Goal: Task Accomplishment & Management: Use online tool/utility

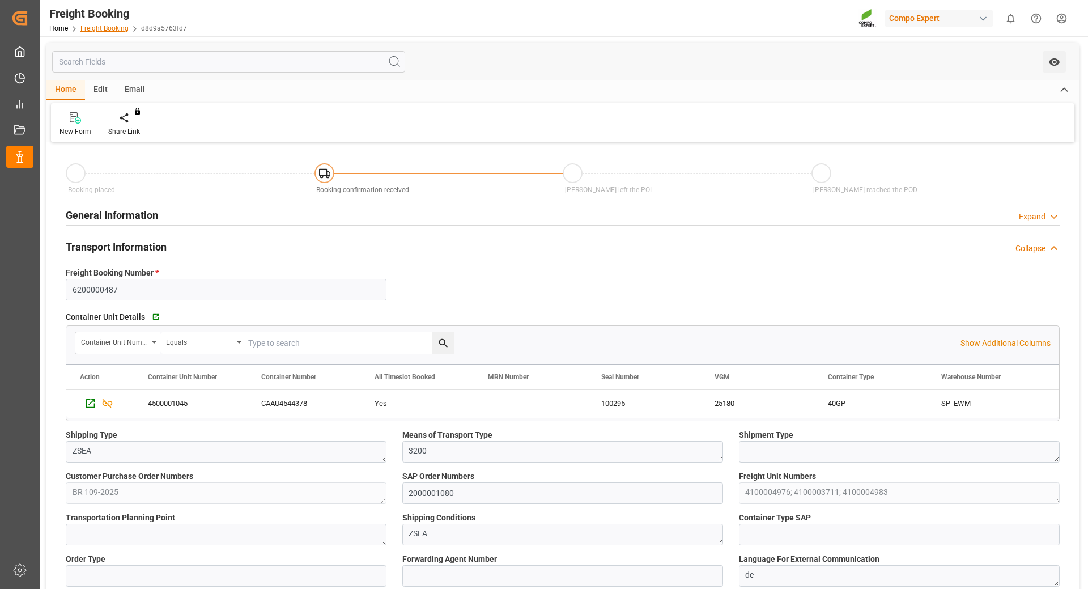
click at [108, 30] on link "Freight Booking" at bounding box center [104, 28] width 48 height 8
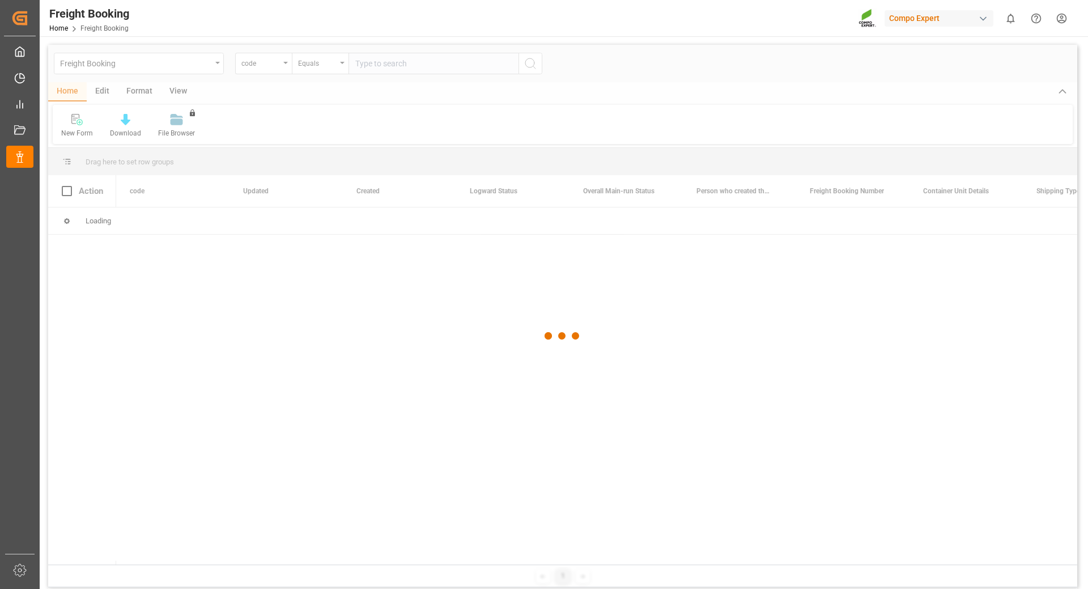
click at [284, 65] on div at bounding box center [562, 336] width 1029 height 582
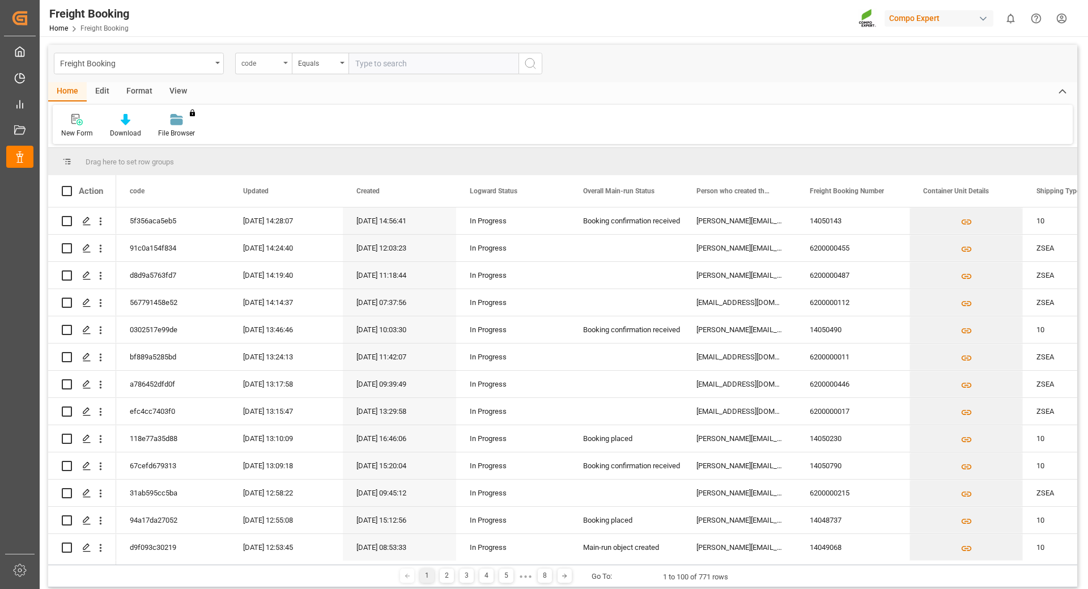
click at [284, 61] on div "code" at bounding box center [263, 64] width 57 height 22
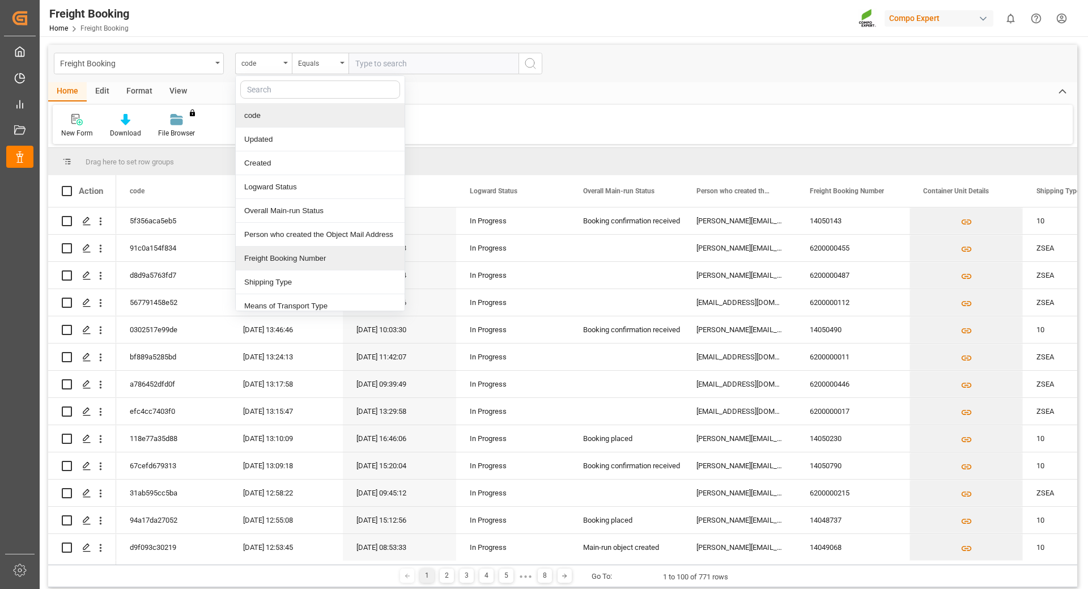
click at [278, 256] on div "Freight Booking Number" at bounding box center [320, 259] width 169 height 24
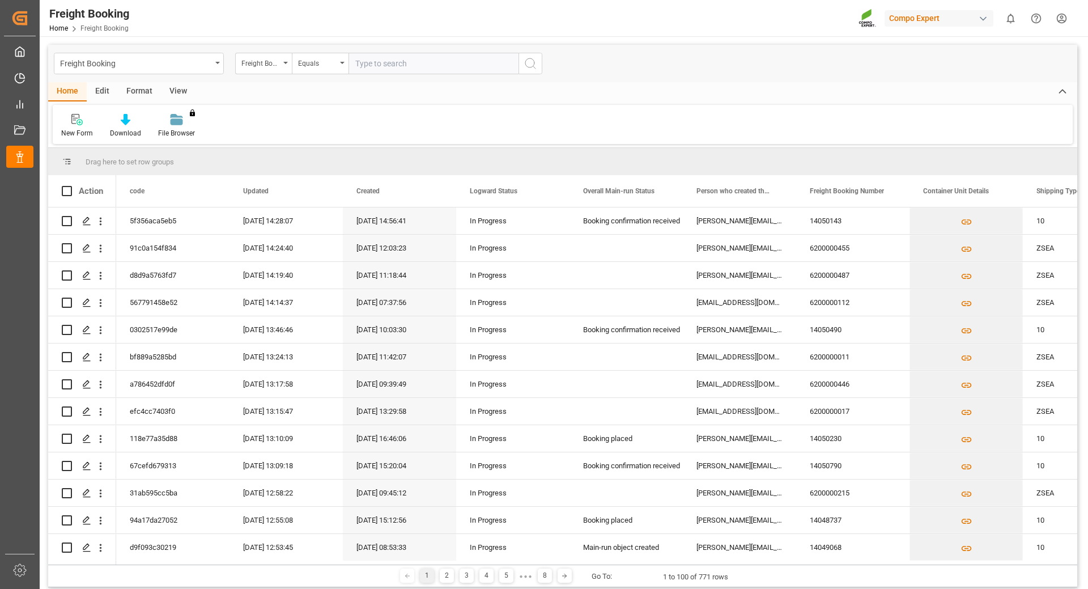
click at [390, 66] on input "text" at bounding box center [434, 64] width 170 height 22
type input "6200000487"
click at [542, 68] on button "search button" at bounding box center [531, 64] width 24 height 22
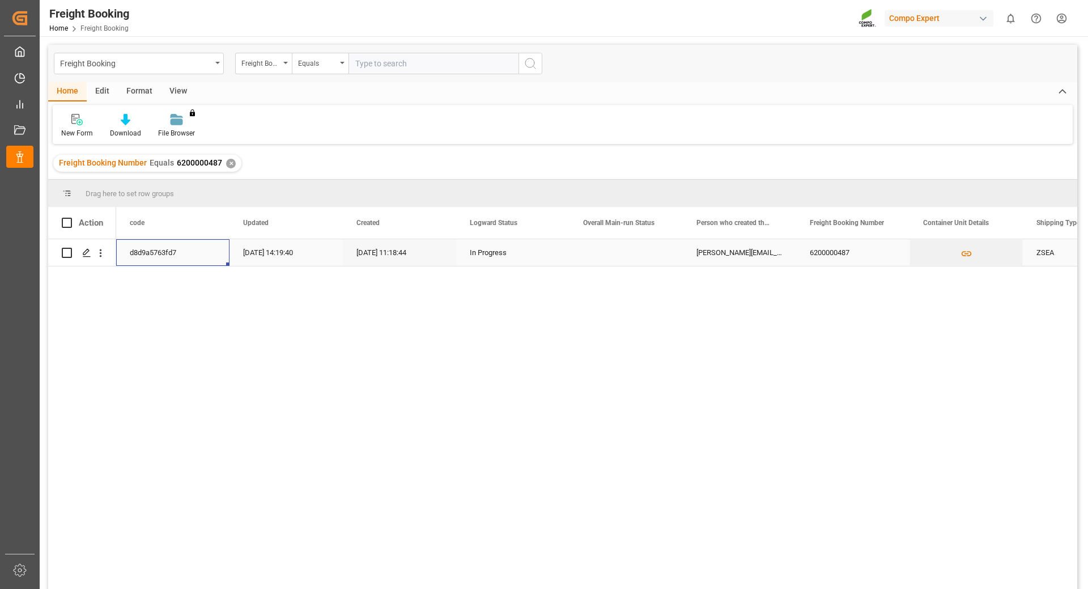
click at [151, 256] on div "d8d9a5763fd7" at bounding box center [172, 252] width 113 height 27
click at [87, 253] on polygon "Press SPACE to select this row." at bounding box center [86, 252] width 6 height 6
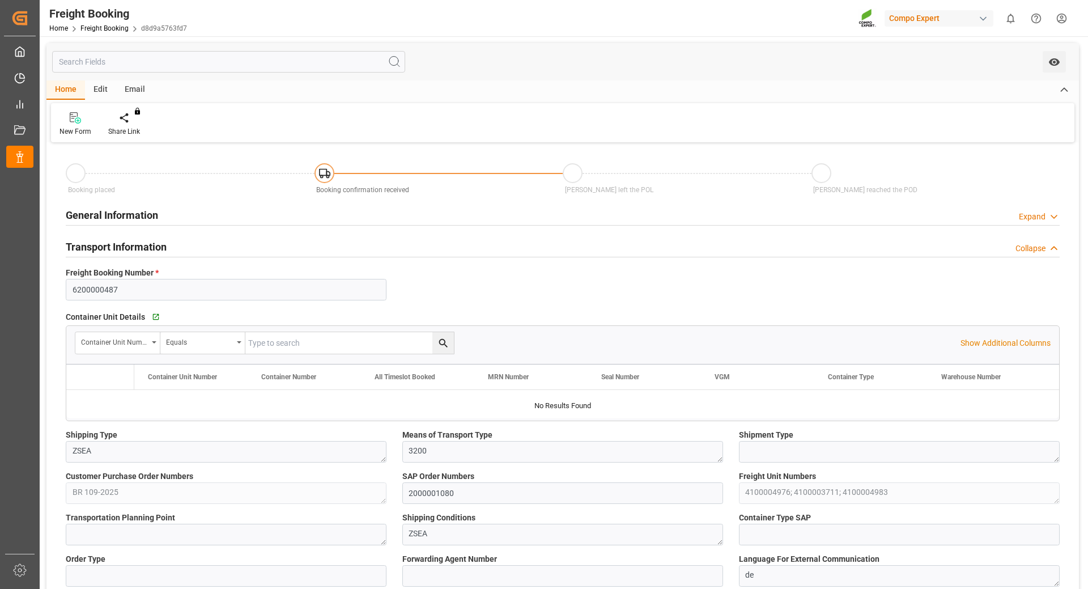
type input "Maersk"
type input "Maersk Line AS"
type input "9526942"
type input "BEANR"
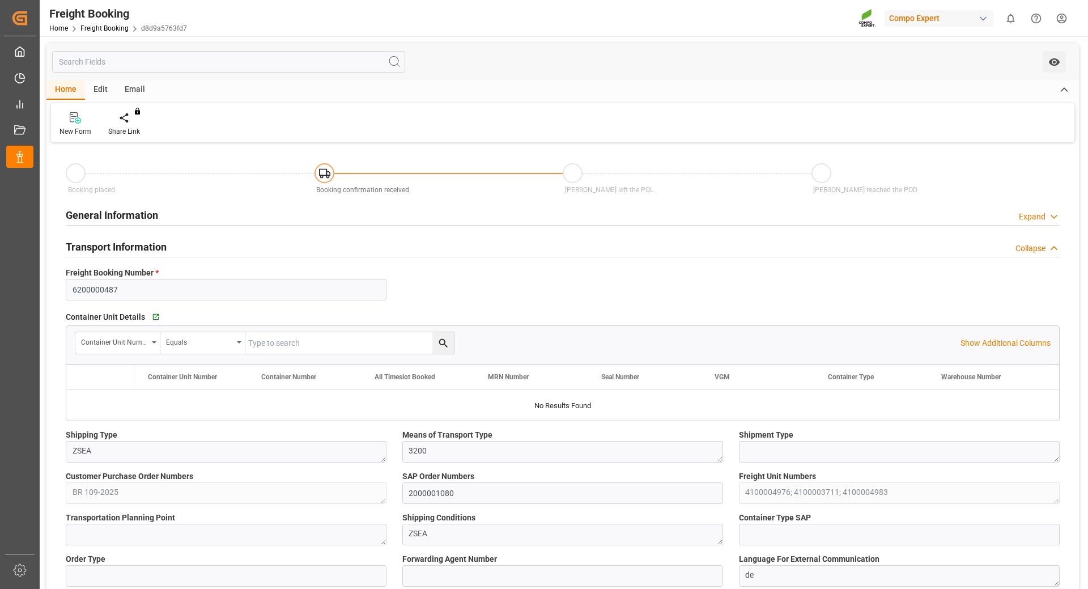
type input "BRPNG"
type input "0"
type input "60258.24"
type input "[DATE] 01:00"
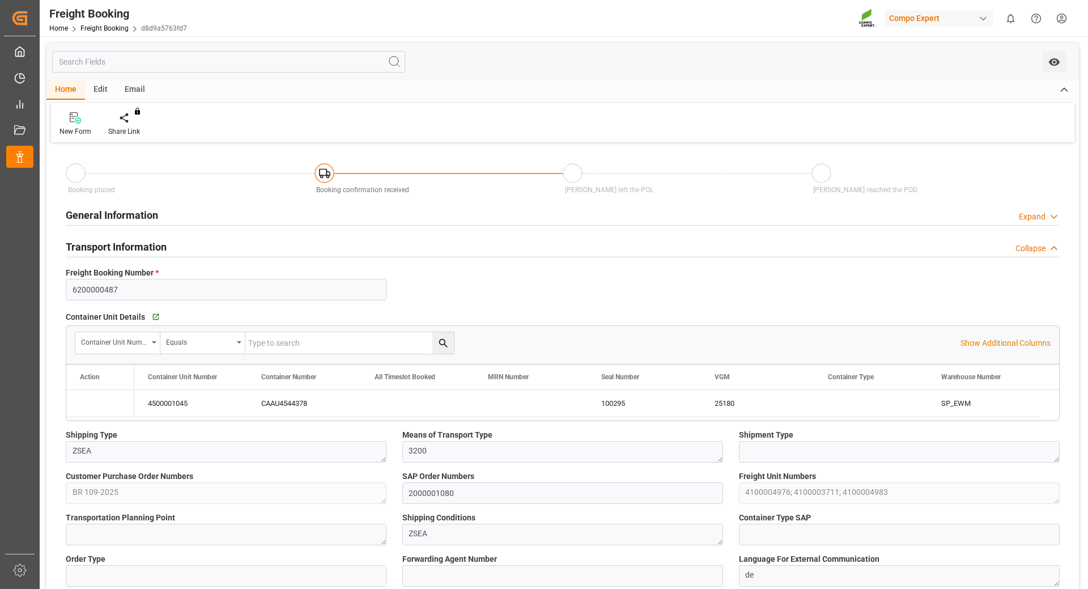
type input "[DATE] 01:00"
type input "[DATE] 01:30"
type input "[DATE] 10:00"
type input "[DATE] 11:18"
type input "[DATE] 12:02"
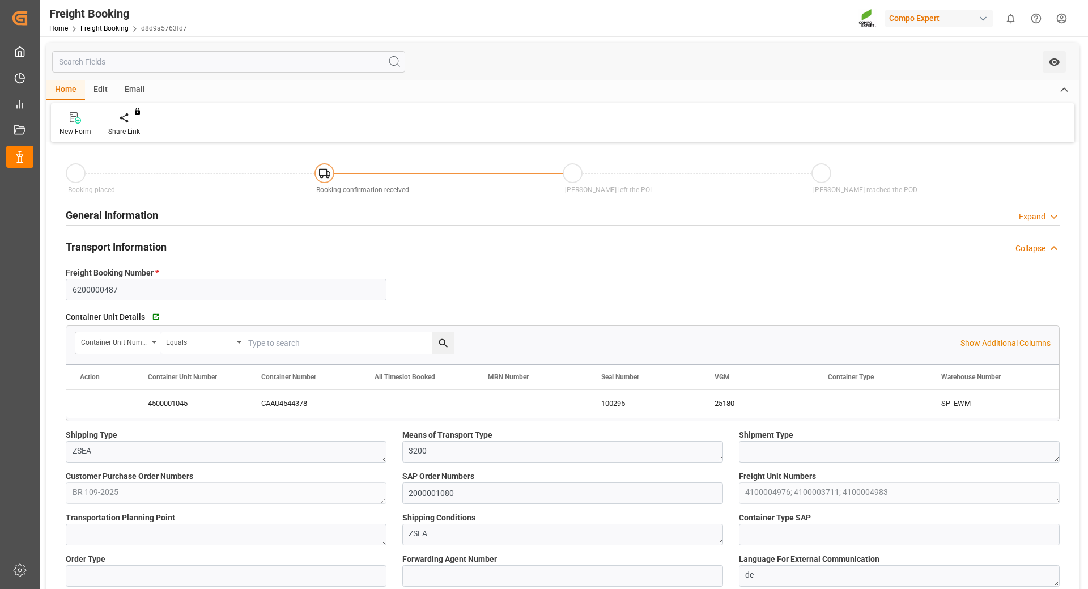
type input "[DATE] 12:02"
type input "[DATE] 08:36"
click at [103, 23] on div "Home Freight Booking d8d9a5763fd7" at bounding box center [118, 28] width 138 height 12
click at [103, 27] on link "Freight Booking" at bounding box center [104, 28] width 48 height 8
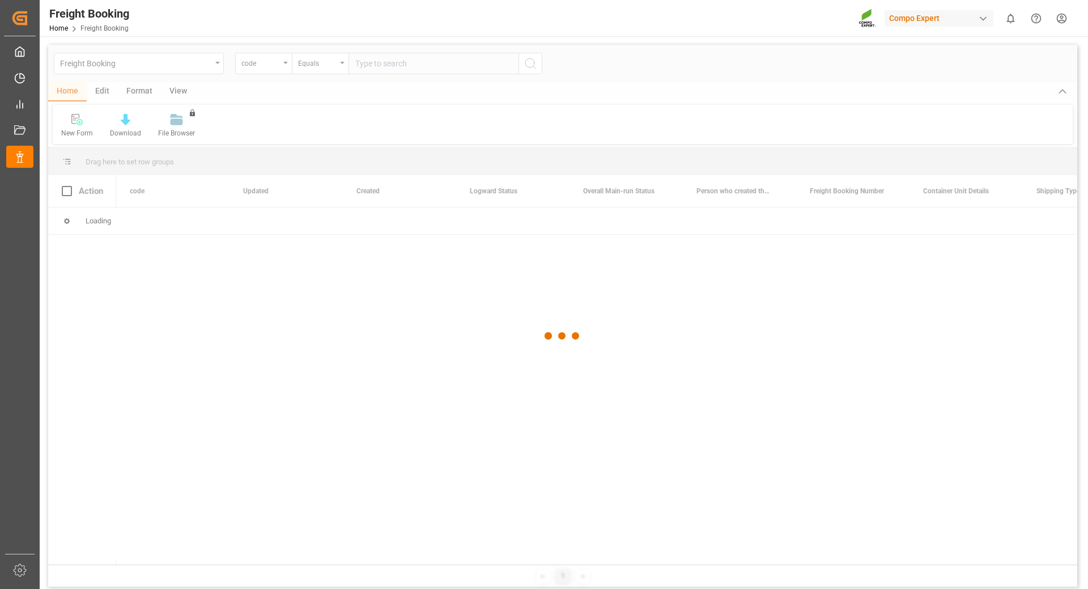
click at [286, 66] on div at bounding box center [562, 336] width 1029 height 582
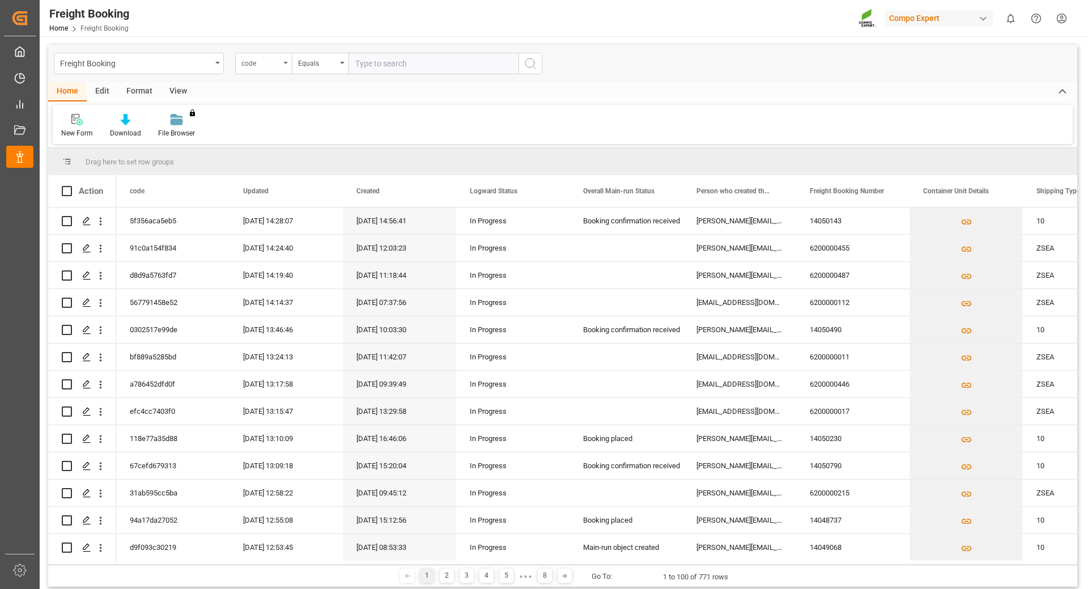
click at [284, 66] on div "code" at bounding box center [263, 64] width 57 height 22
type input "frei"
click at [274, 109] on div "Freight Booking Number" at bounding box center [320, 116] width 169 height 24
click at [392, 67] on input "text" at bounding box center [434, 64] width 170 height 22
type input "6200000520"
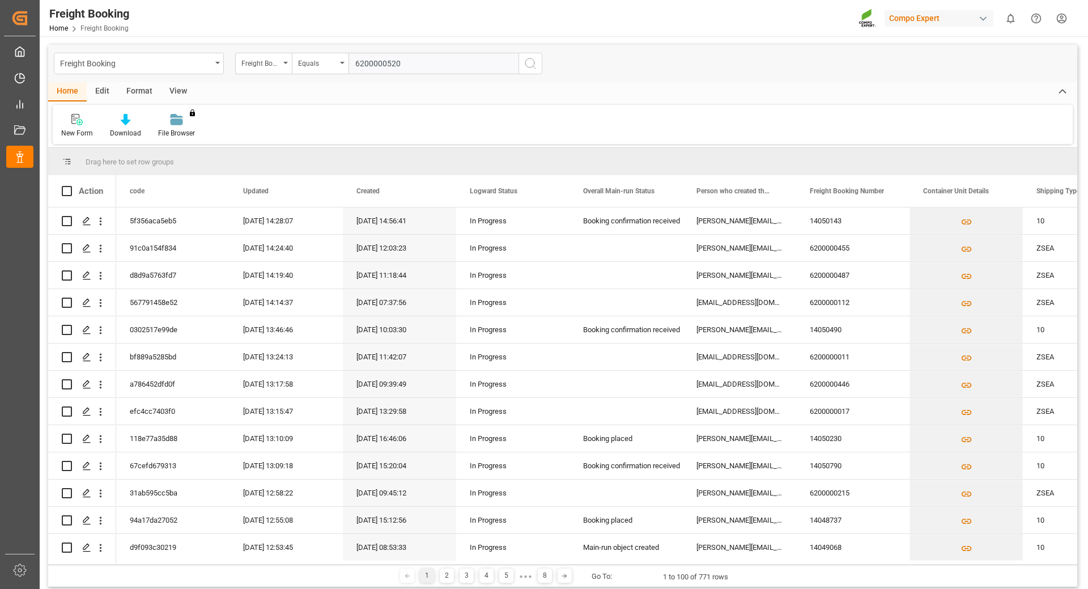
click at [529, 63] on icon "search button" at bounding box center [531, 64] width 14 height 14
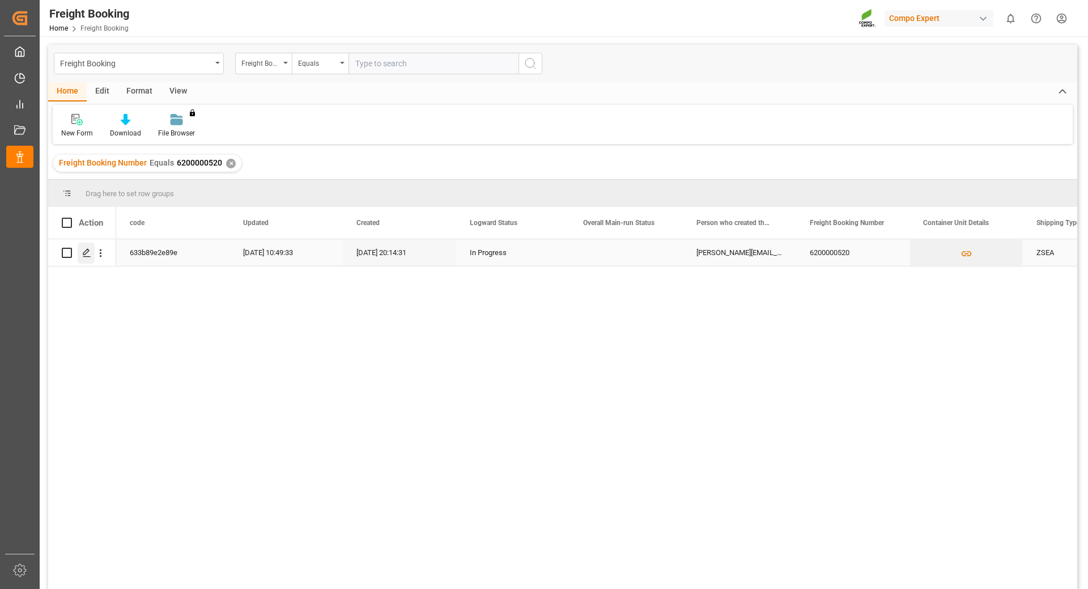
click at [81, 250] on div "Press SPACE to select this row." at bounding box center [86, 253] width 17 height 21
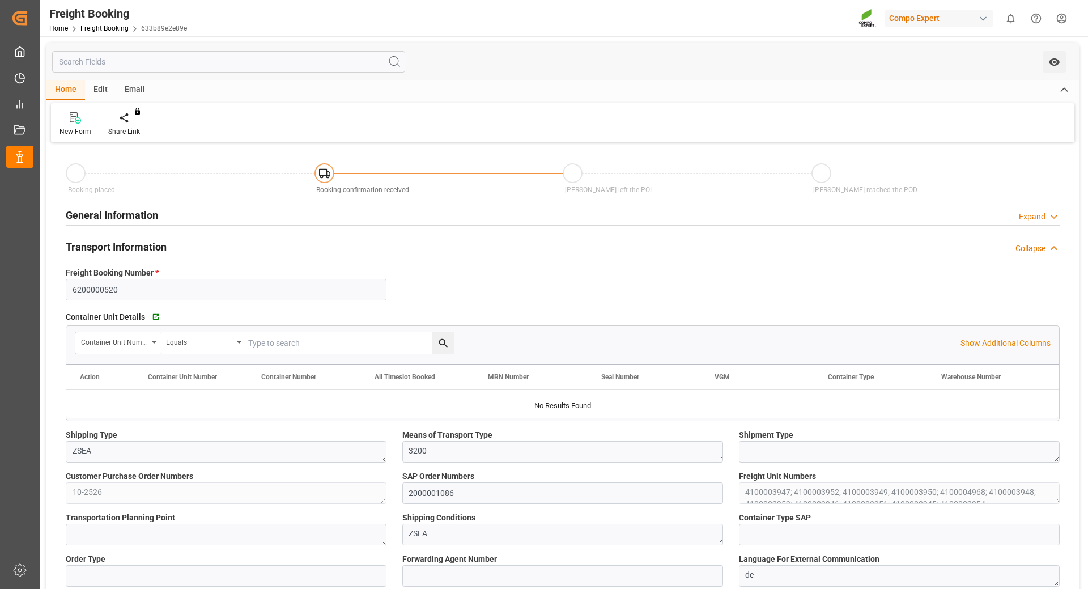
type input "Cosco"
type input "COSCO Shipping Co. Ltd."
type input "9360910"
type input "BEANR"
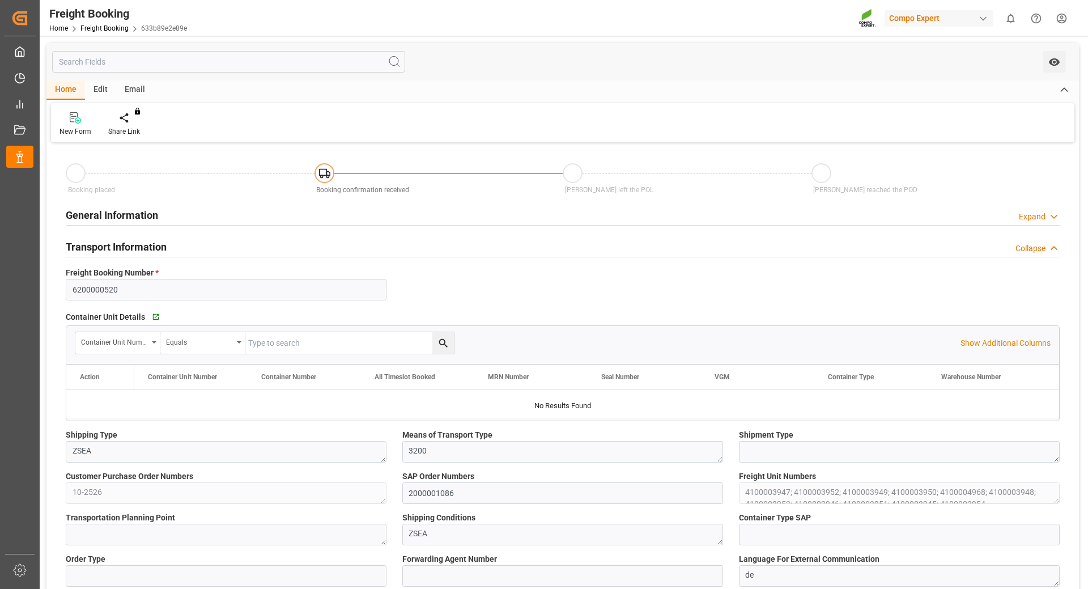
type input "UYMVD"
type input "0"
type input "666660"
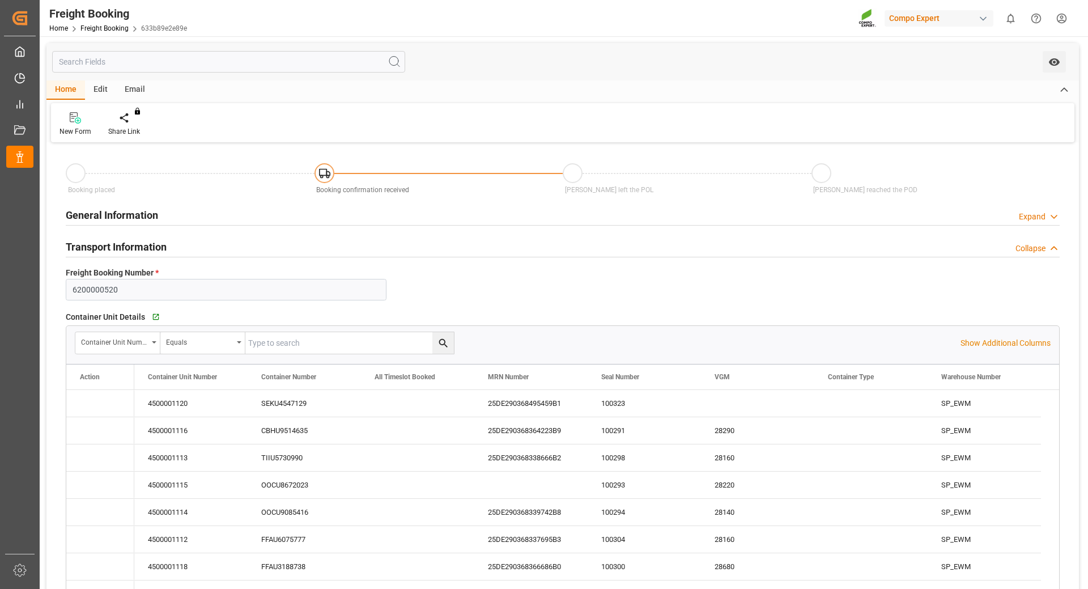
type input "[DATE] 01:00"
type input "[DATE] 06:00"
type input "[DATE] 01:00"
type input "[DATE] 19:00"
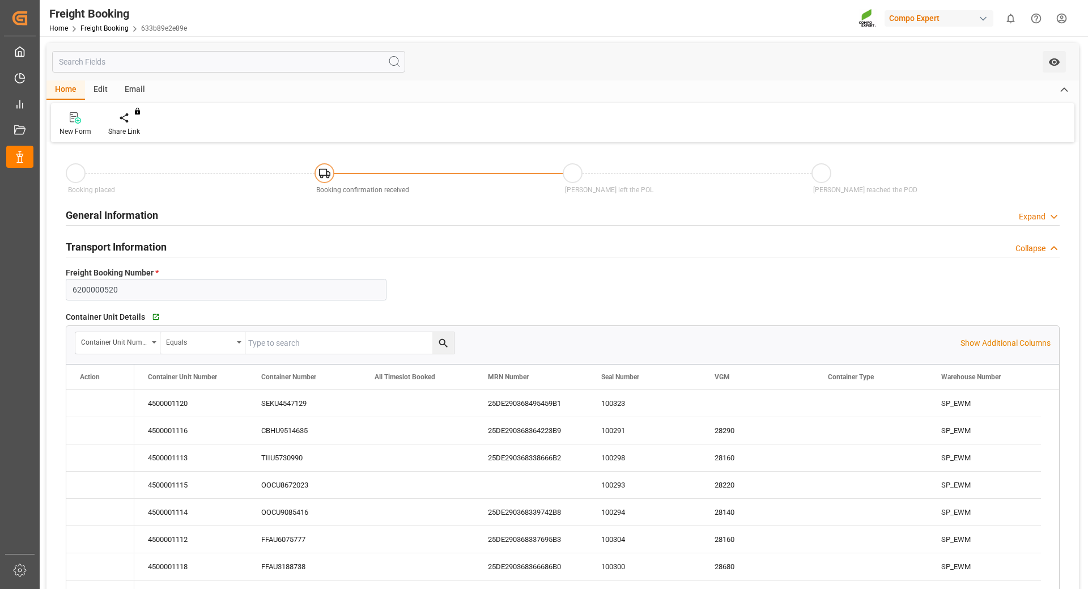
type input "[DATE] 20:14"
type input "[DATE] 11:45"
type input "[DATE] 13:47"
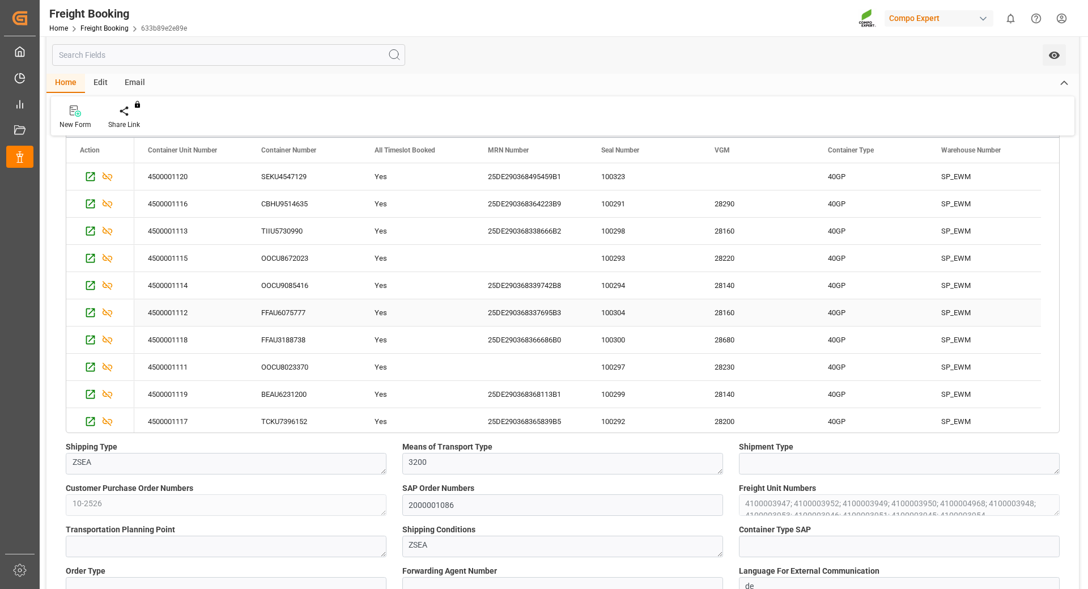
scroll to position [113, 0]
